Goal: Find specific page/section: Find specific page/section

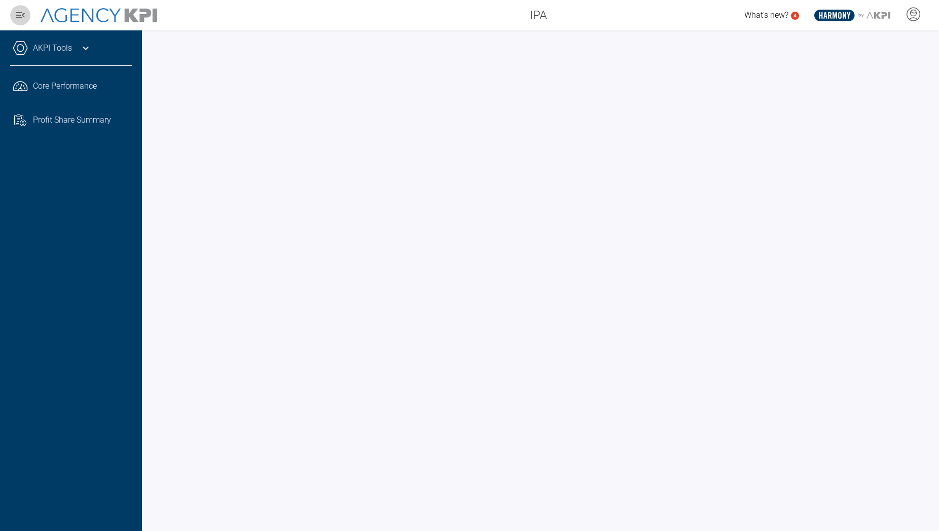
click at [17, 12] on icon "button" at bounding box center [20, 15] width 9 height 6
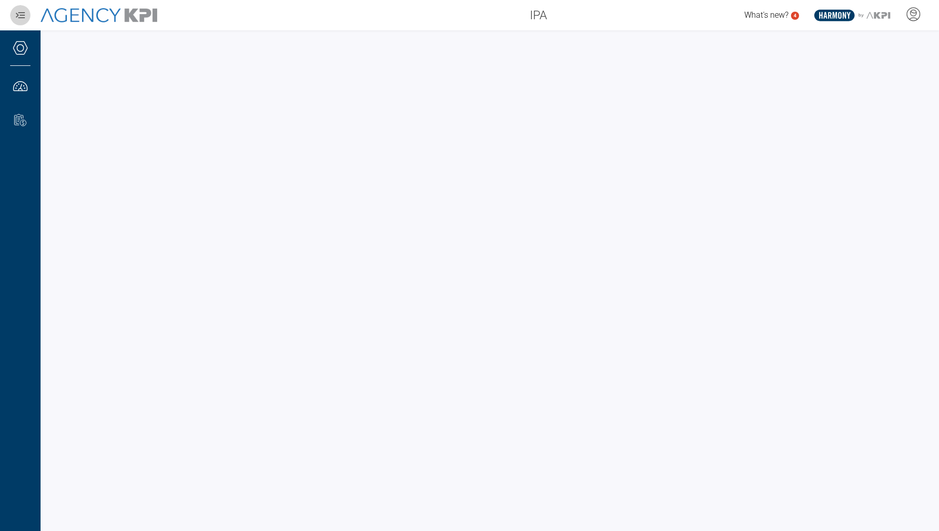
click at [17, 12] on icon "button" at bounding box center [20, 15] width 12 height 12
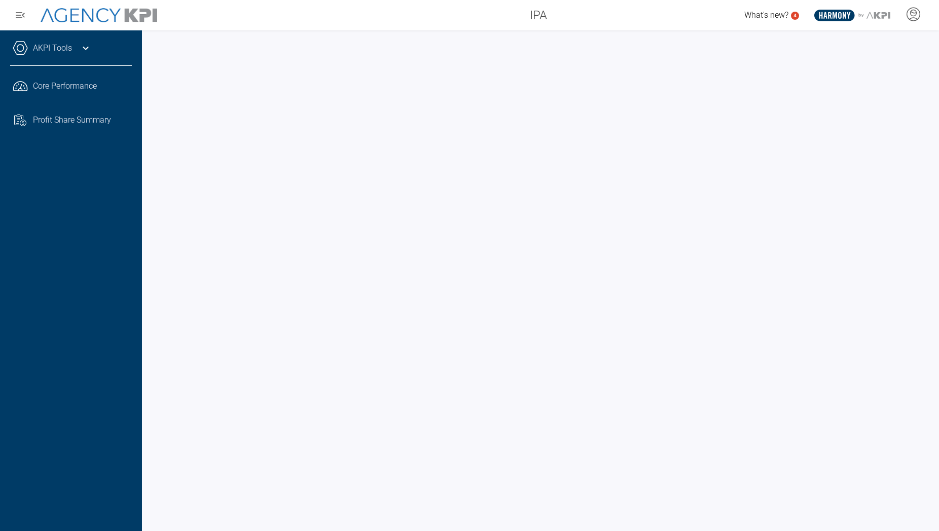
click at [58, 50] on link "AKPI Tools" at bounding box center [52, 48] width 39 height 12
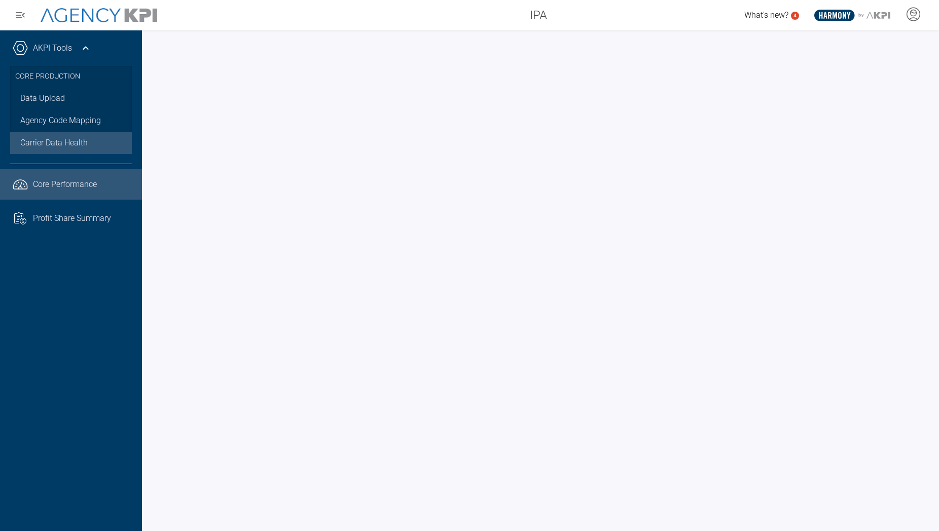
click at [85, 181] on link ".cls-1{fill:none;stroke:#221f20;stroke-linecap:round;stroke-linejoin:round;stro…" at bounding box center [71, 184] width 142 height 30
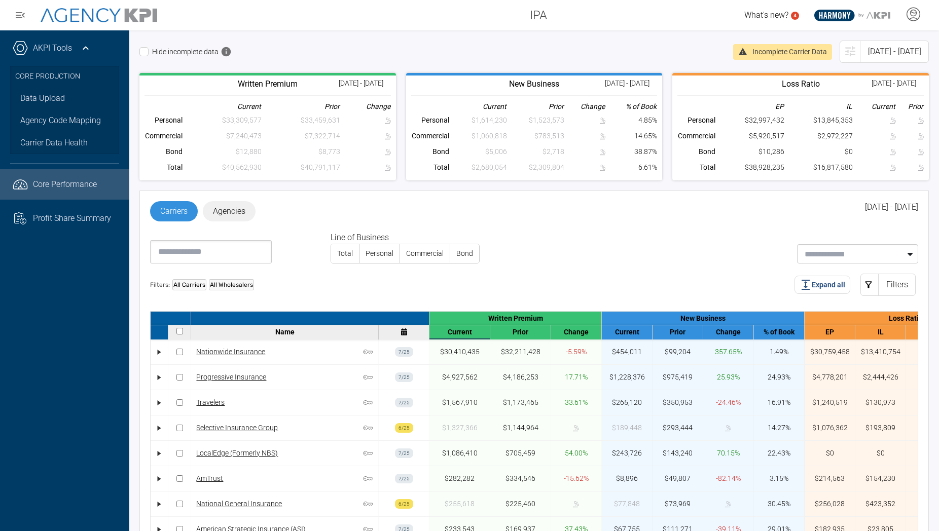
click at [223, 211] on link "Agencies" at bounding box center [229, 211] width 53 height 20
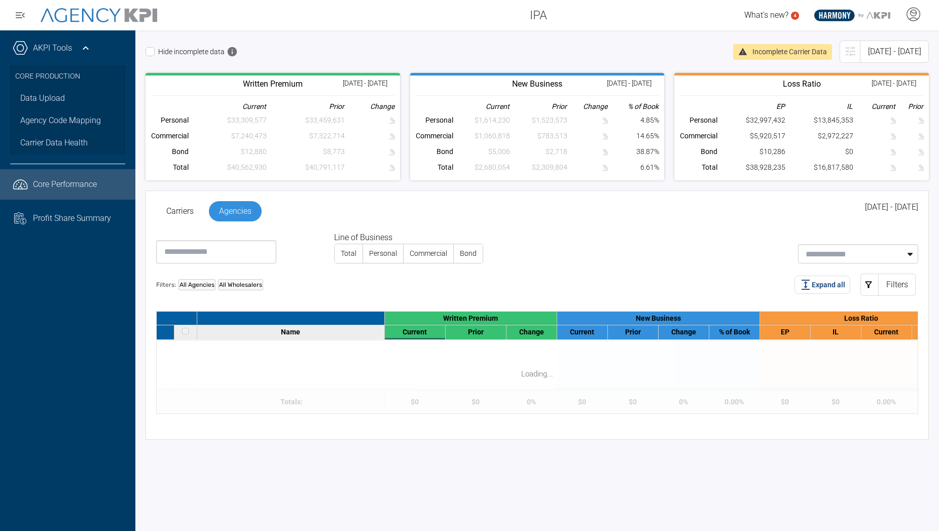
select select "**"
